Goal: Information Seeking & Learning: Learn about a topic

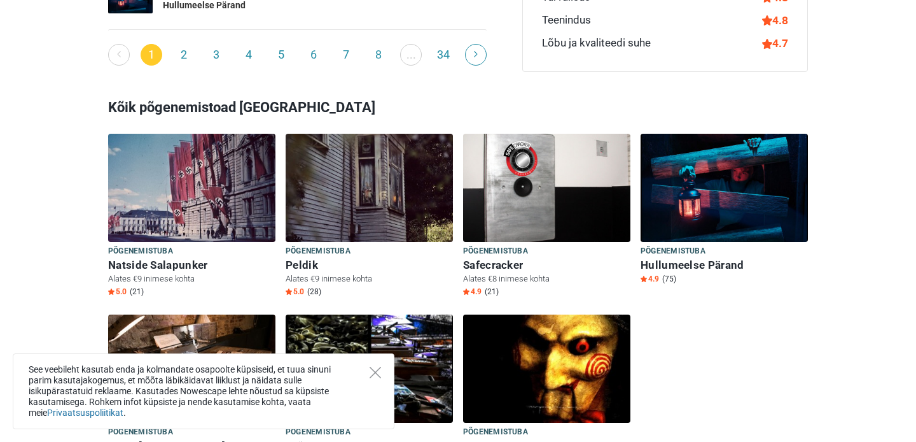
scroll to position [1964, 0]
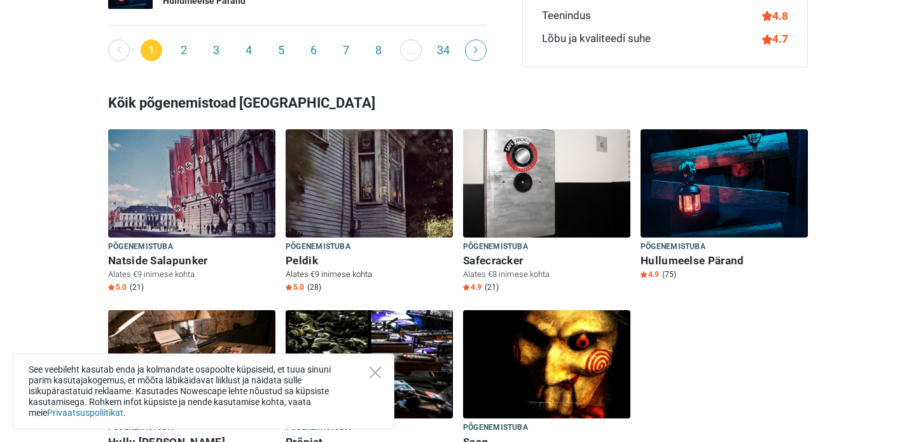
click at [338, 190] on img at bounding box center [369, 183] width 167 height 108
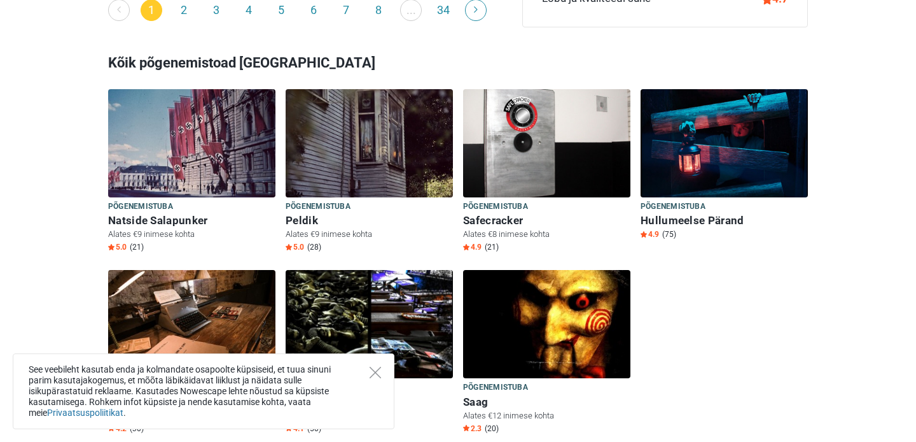
scroll to position [2002, 0]
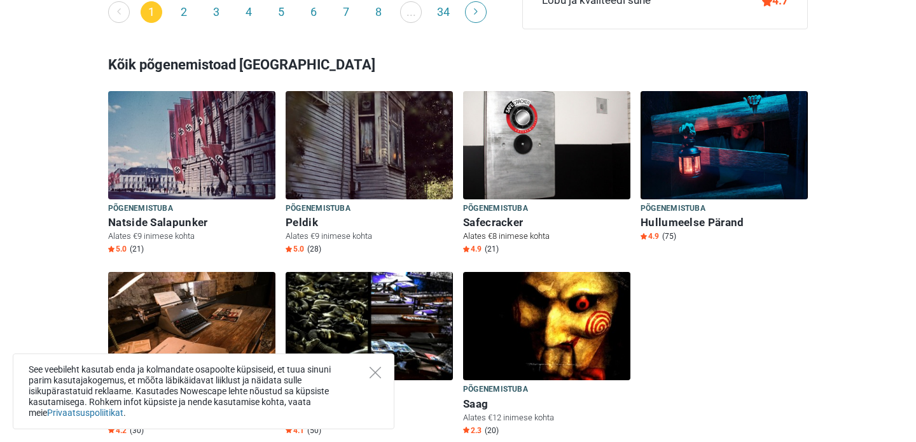
click at [504, 216] on h6 "Safecracker" at bounding box center [546, 222] width 167 height 13
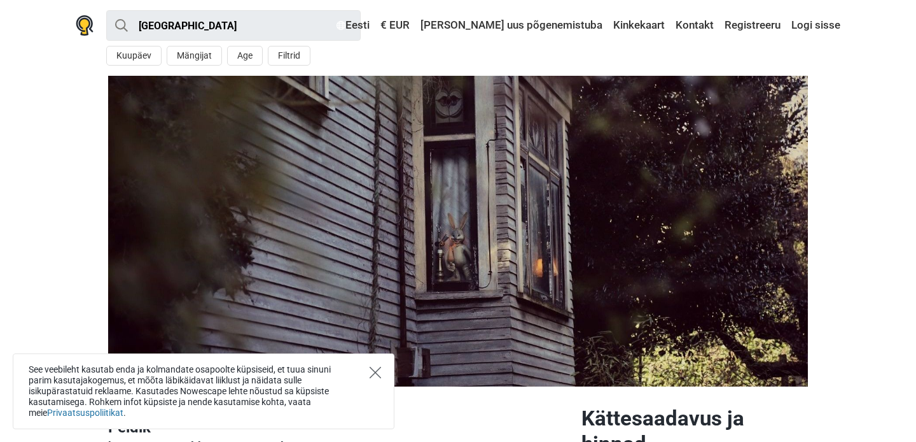
click at [373, 372] on icon "Close" at bounding box center [375, 371] width 11 height 11
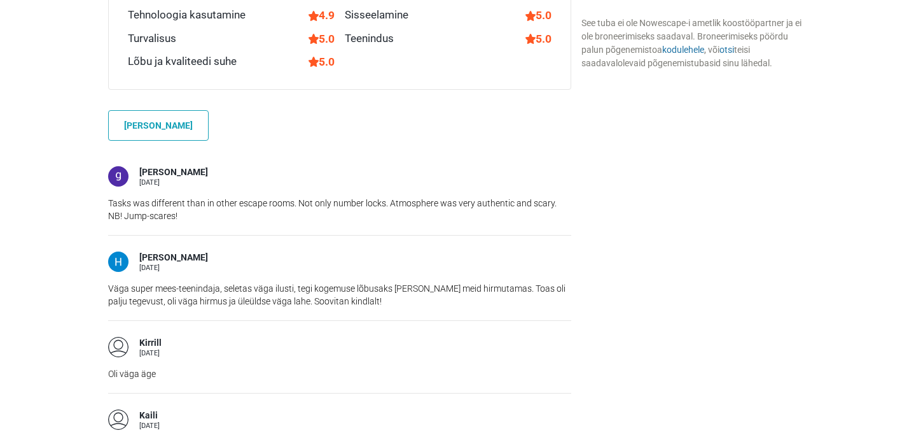
scroll to position [1035, 0]
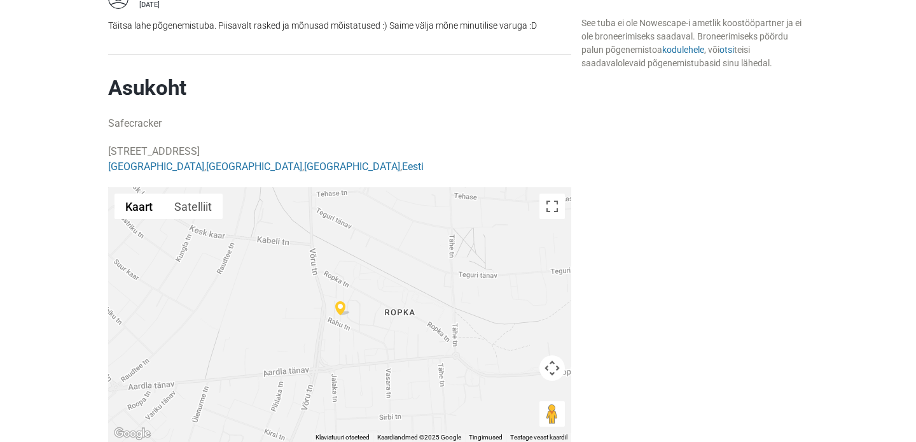
scroll to position [2086, 0]
